Goal: Find specific page/section: Find specific page/section

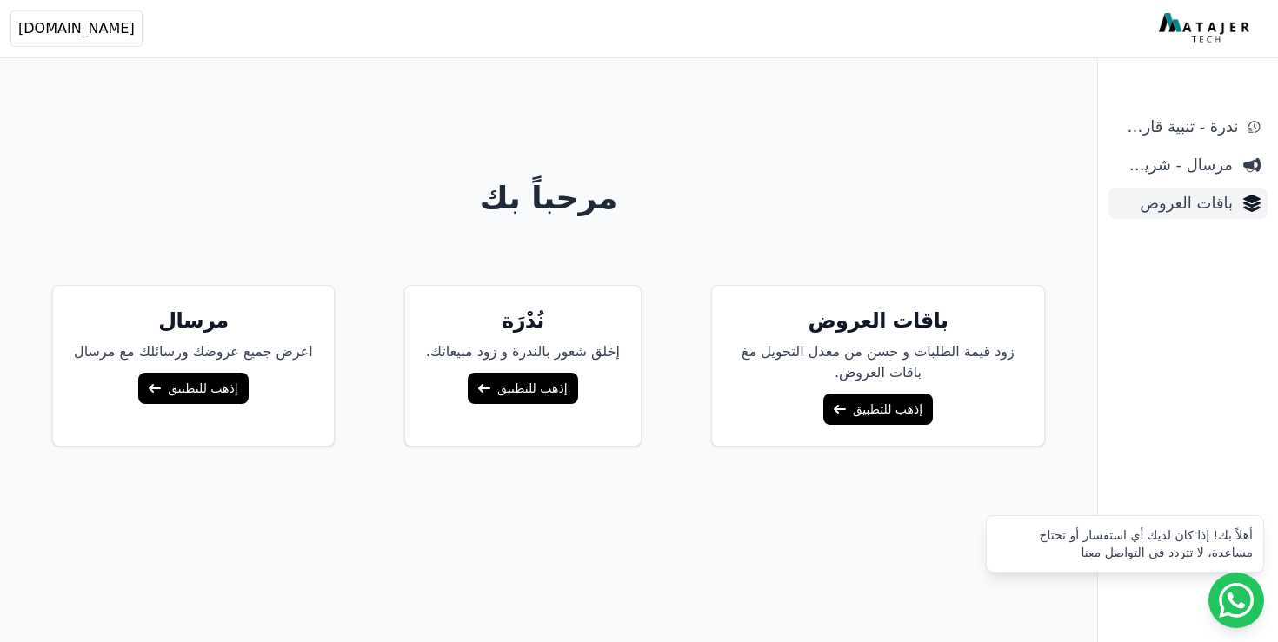
click at [1200, 206] on span "باقات العروض" at bounding box center [1173, 203] width 117 height 24
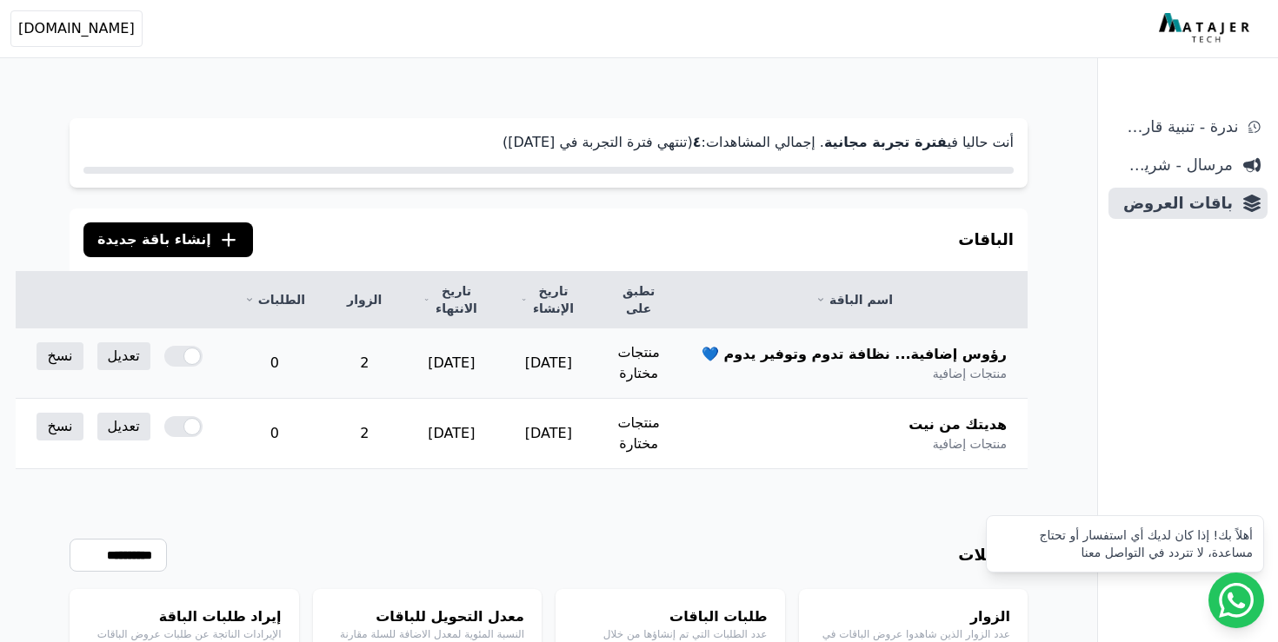
click at [203, 357] on div at bounding box center [183, 356] width 38 height 21
